Goal: Navigation & Orientation: Find specific page/section

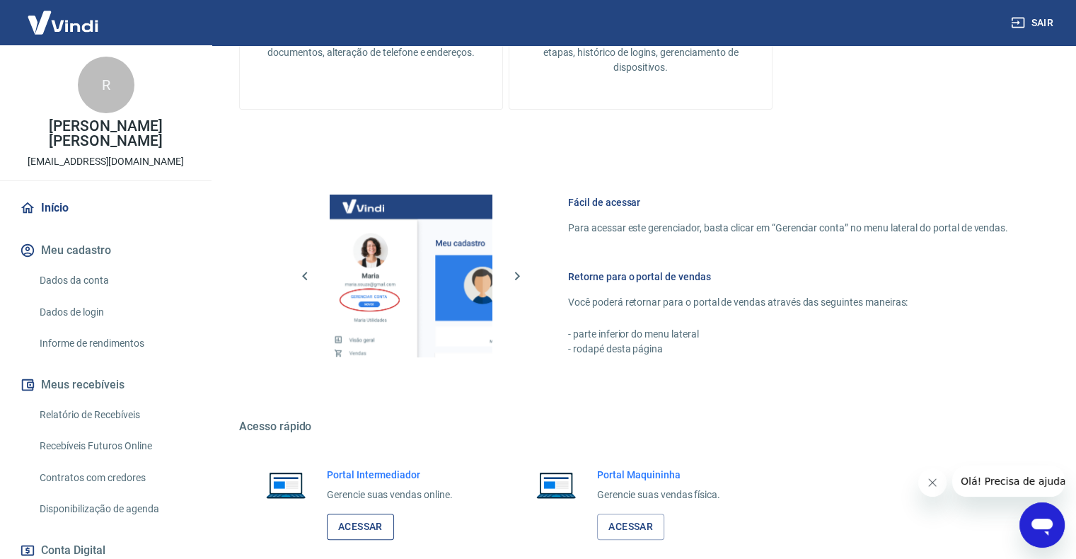
scroll to position [558, 0]
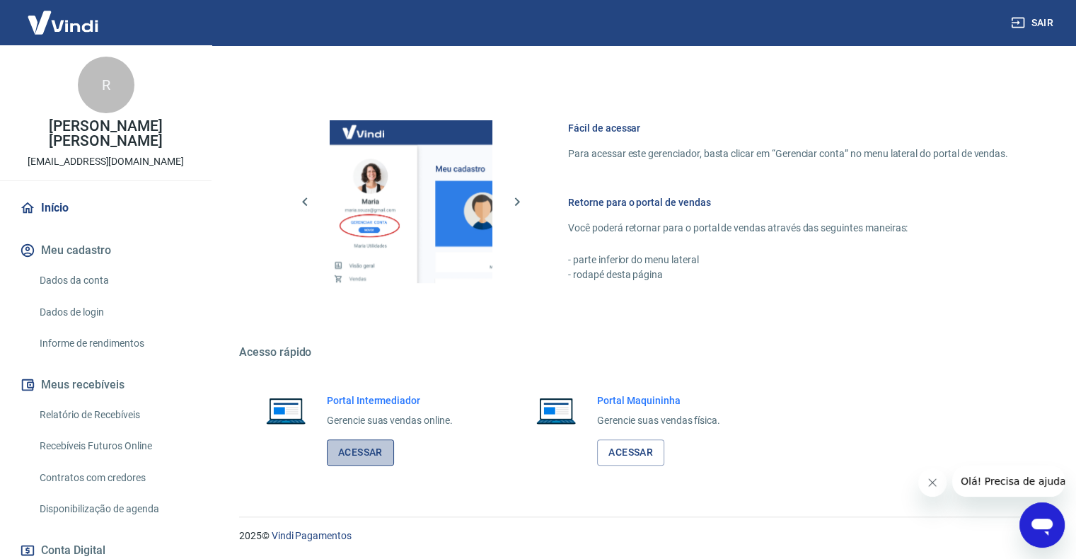
click at [352, 451] on link "Acessar" at bounding box center [360, 452] width 67 height 26
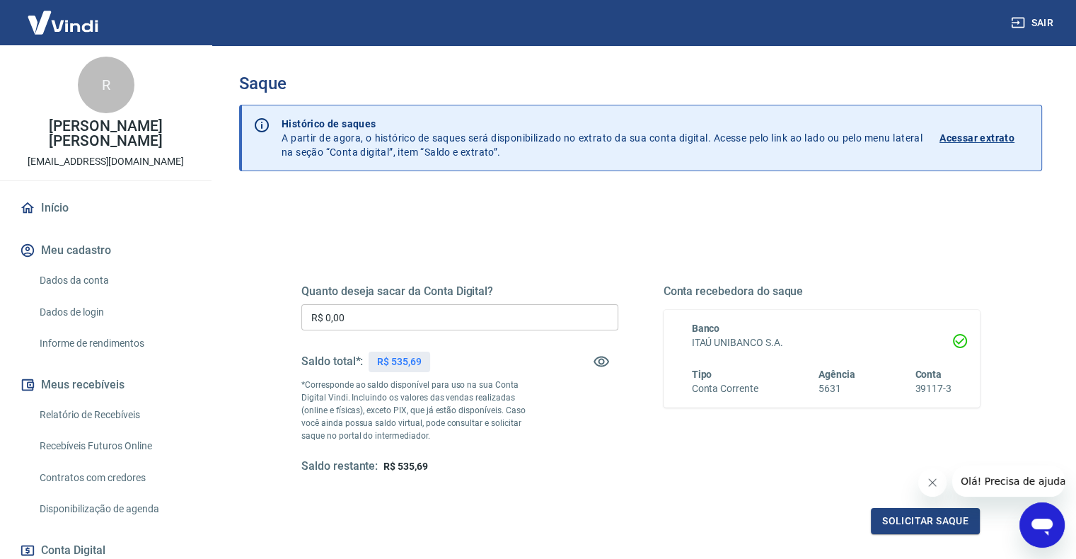
click at [934, 481] on icon "Fechar mensagem da empresa" at bounding box center [932, 482] width 11 height 11
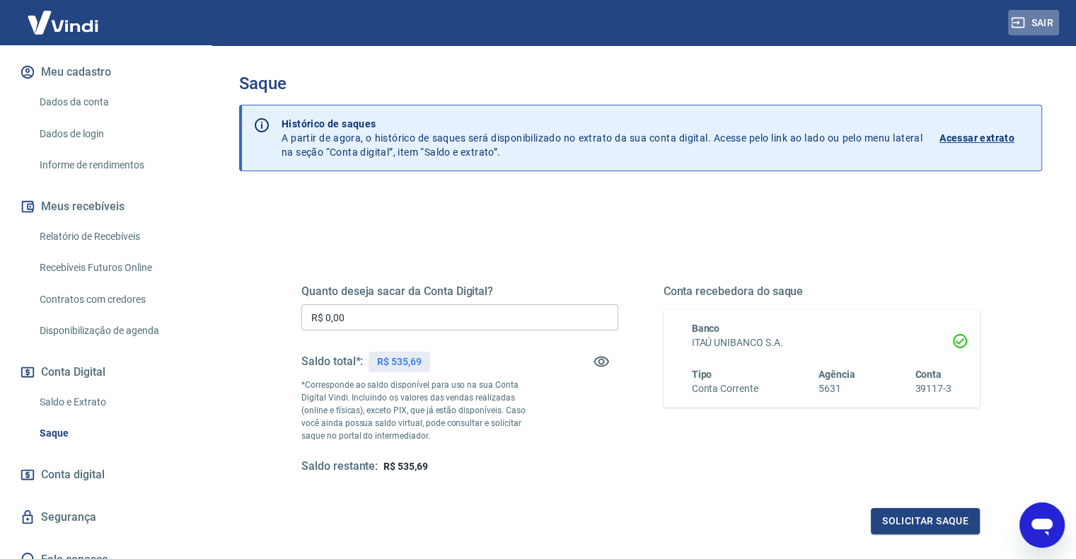
click at [1034, 21] on button "Sair" at bounding box center [1033, 23] width 51 height 26
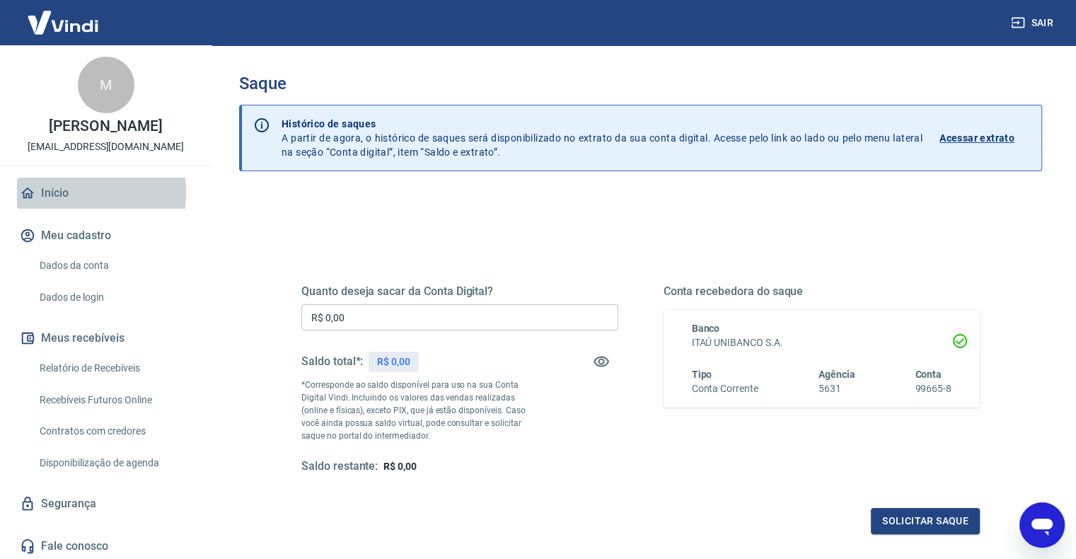
click at [59, 207] on link "Início" at bounding box center [106, 193] width 178 height 31
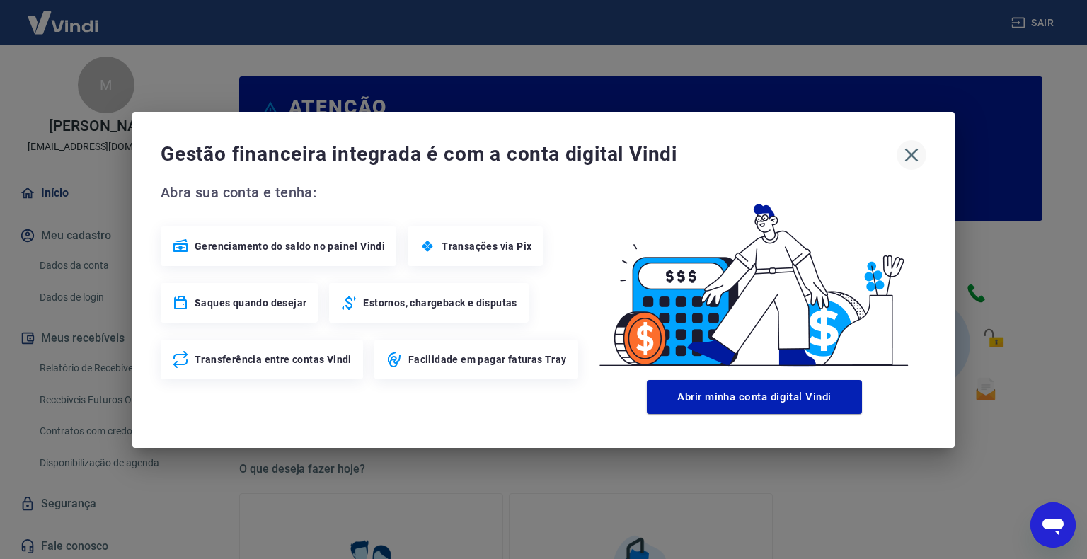
click at [911, 154] on icon "button" at bounding box center [911, 154] width 13 height 13
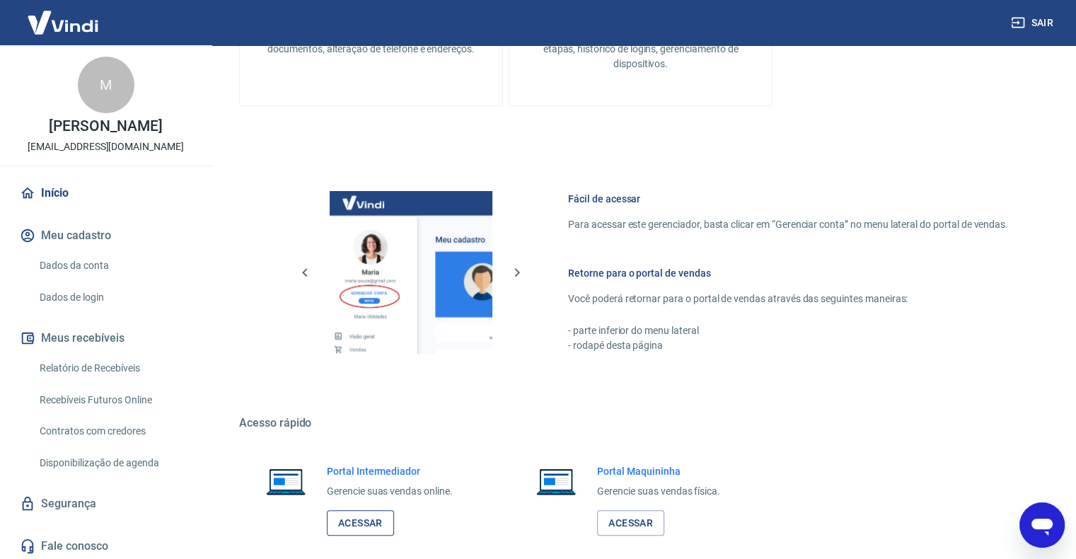
scroll to position [705, 0]
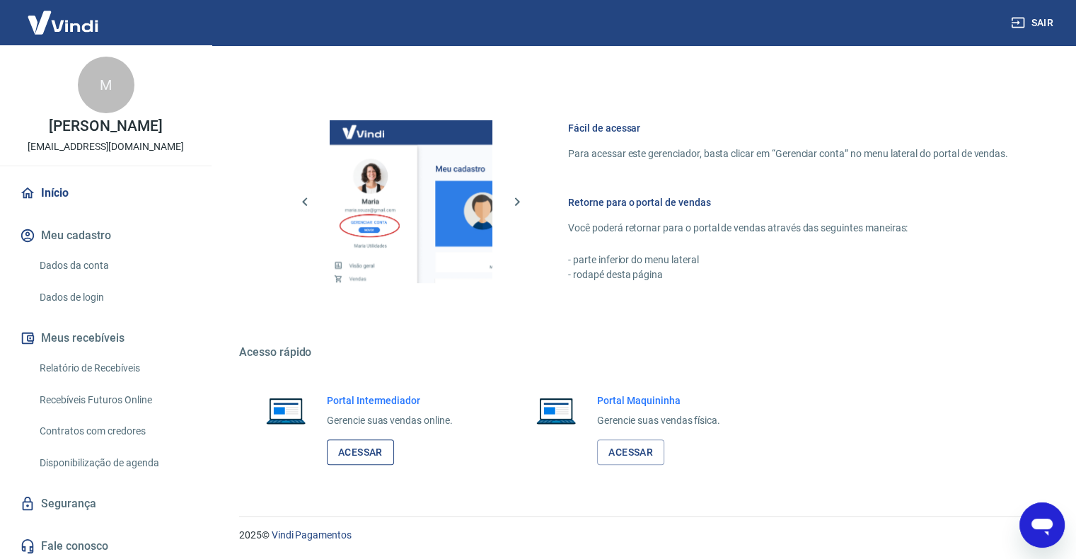
click at [365, 457] on link "Acessar" at bounding box center [360, 452] width 67 height 26
